Goal: Task Accomplishment & Management: Manage account settings

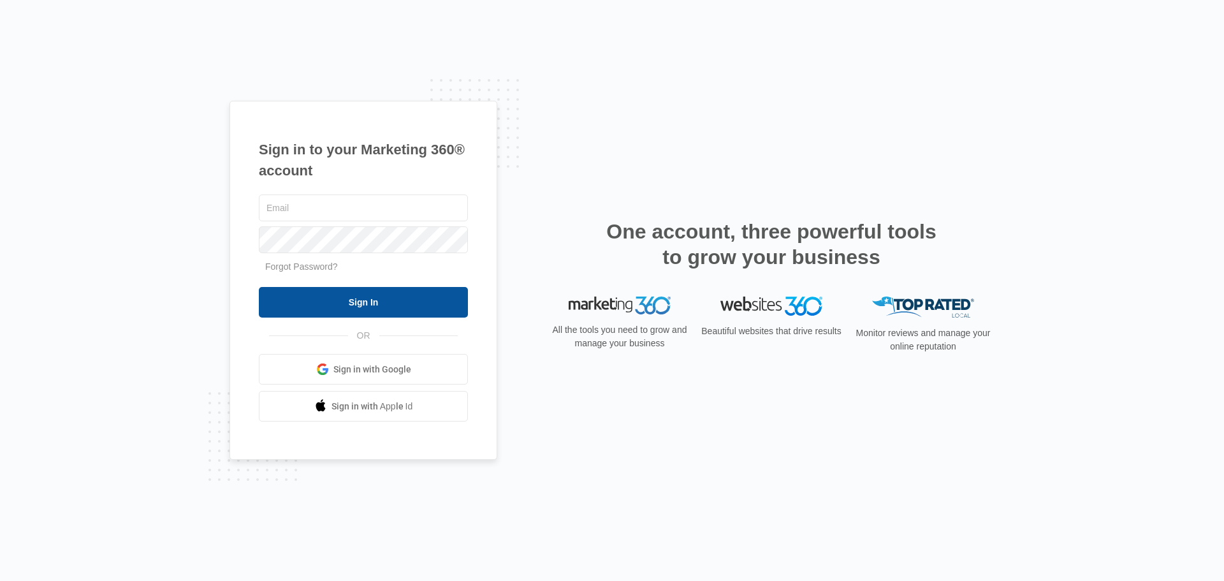
type input "[EMAIL_ADDRESS][DOMAIN_NAME]"
click at [349, 295] on input "Sign In" at bounding box center [363, 302] width 209 height 31
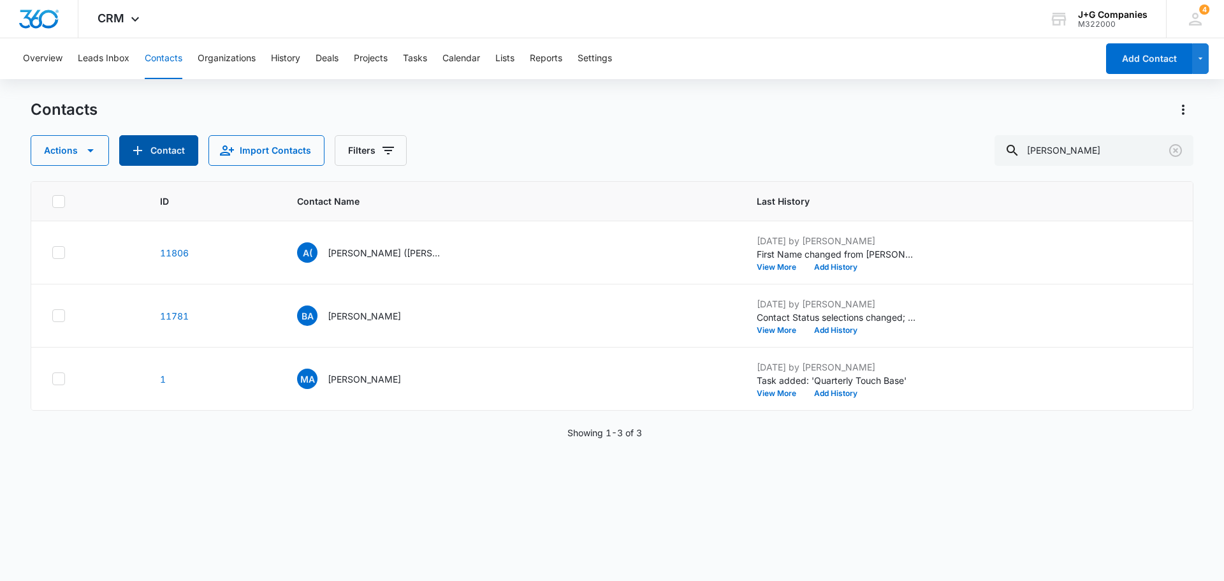
click at [148, 137] on button "Contact" at bounding box center [158, 150] width 79 height 31
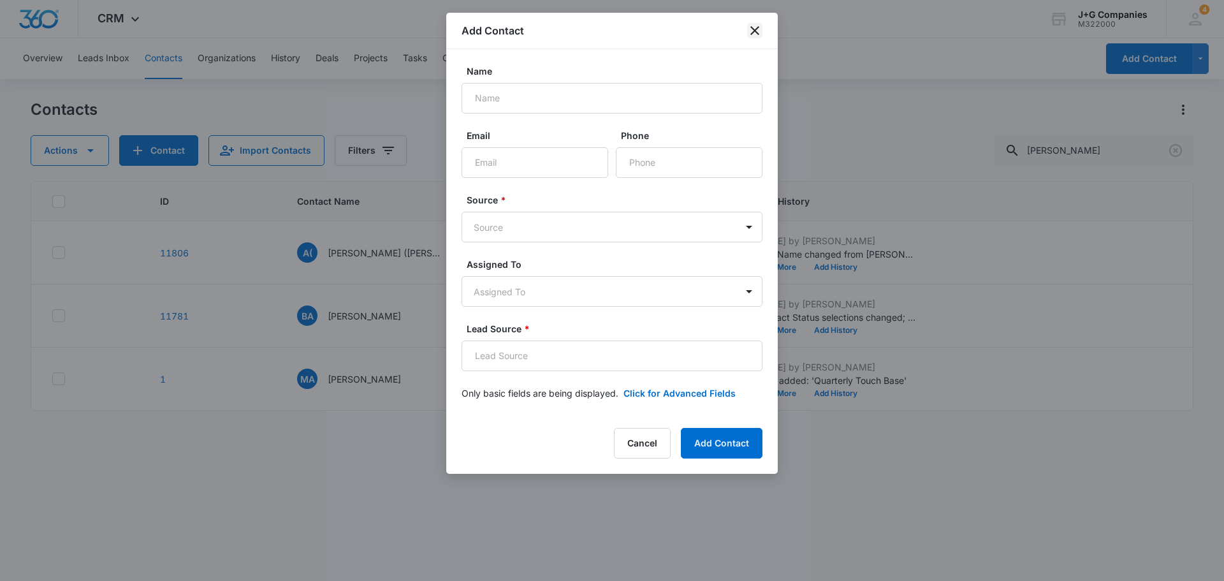
click at [755, 26] on icon "close" at bounding box center [754, 30] width 15 height 15
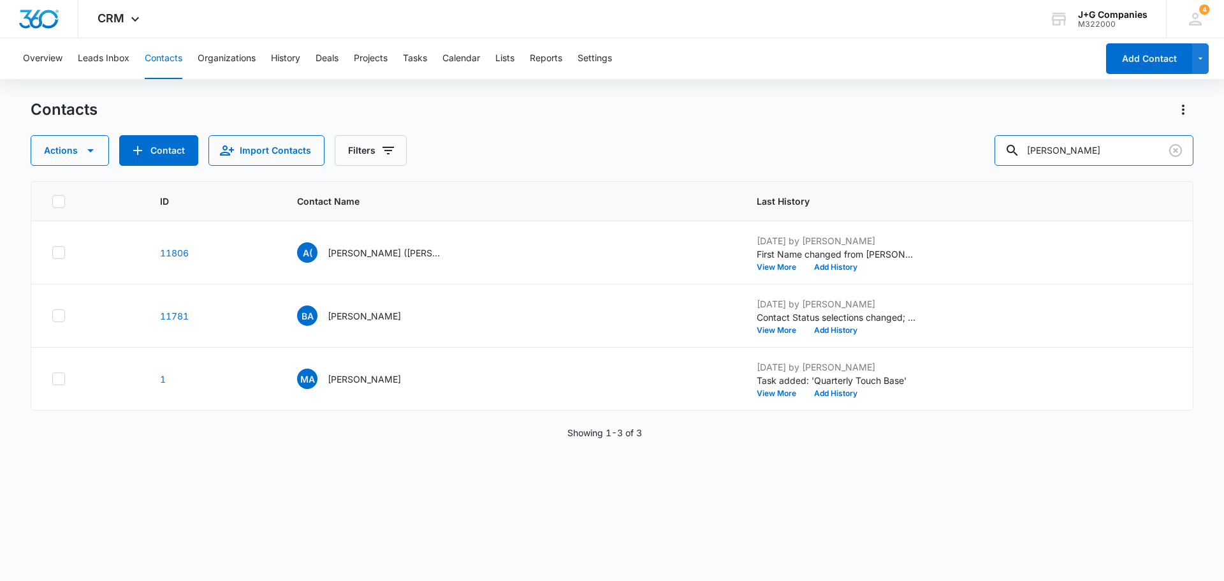
drag, startPoint x: 1086, startPoint y: 155, endPoint x: 900, endPoint y: 142, distance: 186.7
click at [925, 149] on div "Actions Contact Import Contacts Filters [PERSON_NAME]" at bounding box center [612, 150] width 1163 height 31
type input "cose"
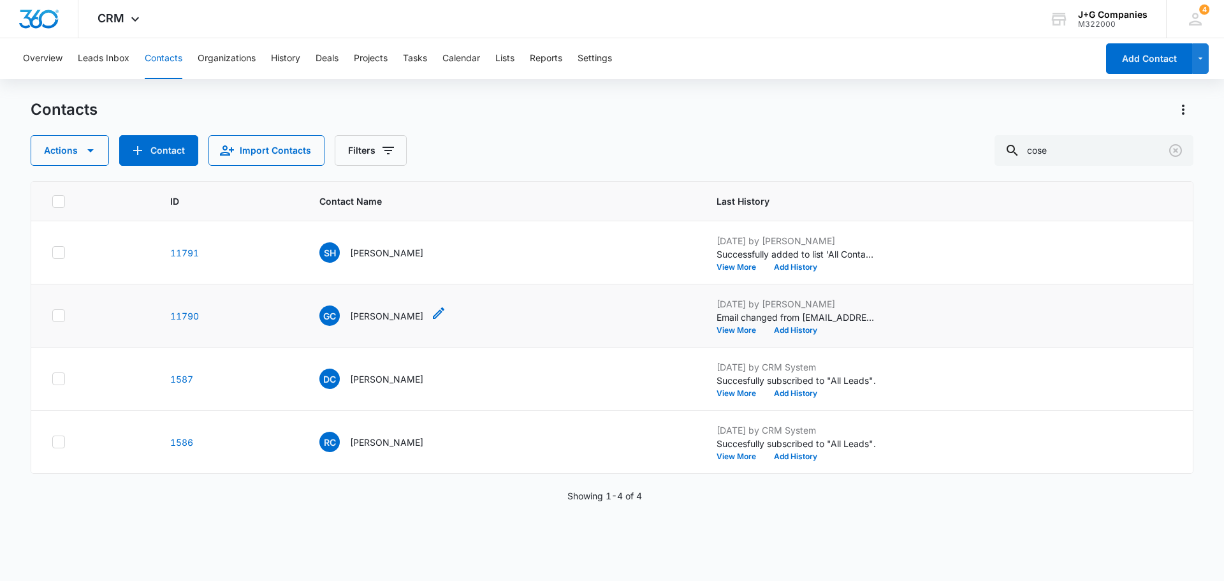
click at [370, 314] on p "[PERSON_NAME]" at bounding box center [386, 315] width 73 height 13
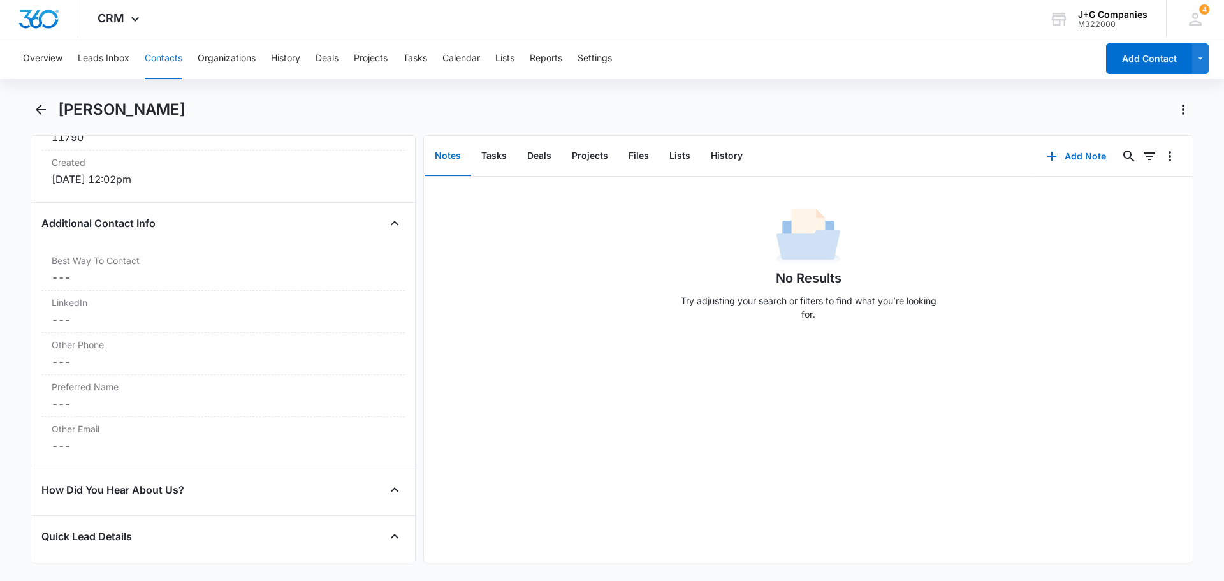
scroll to position [893, 0]
